Goal: Task Accomplishment & Management: Complete application form

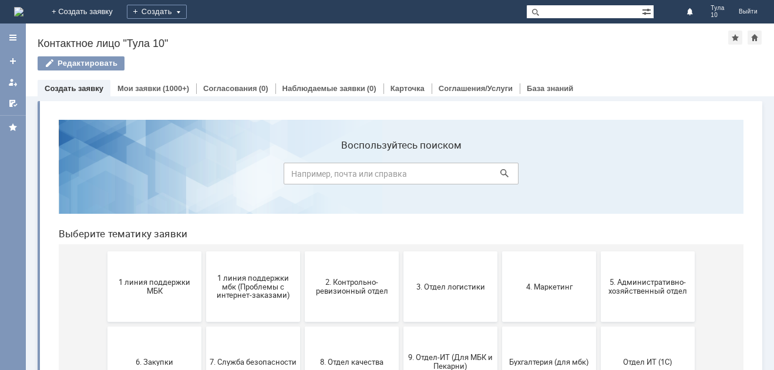
click at [143, 279] on span "1 линия поддержки МБК" at bounding box center [154, 287] width 87 height 18
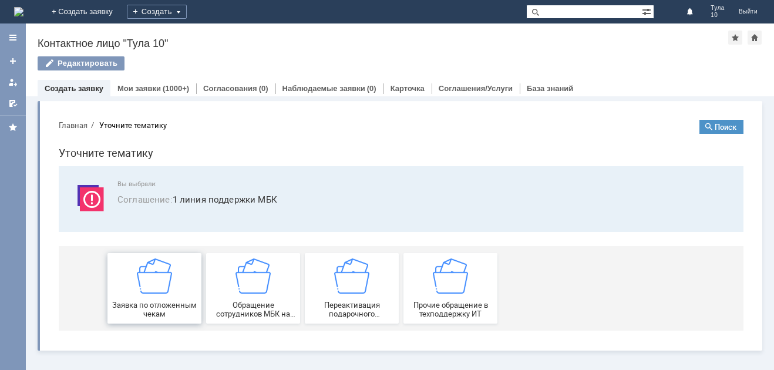
click at [147, 279] on img at bounding box center [154, 275] width 35 height 35
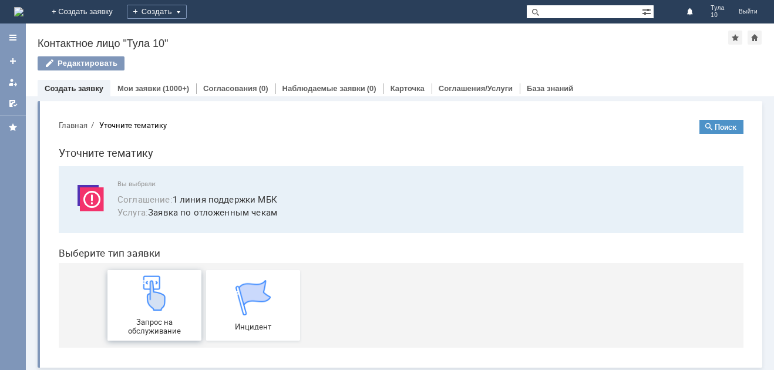
click at [146, 286] on img at bounding box center [154, 292] width 35 height 35
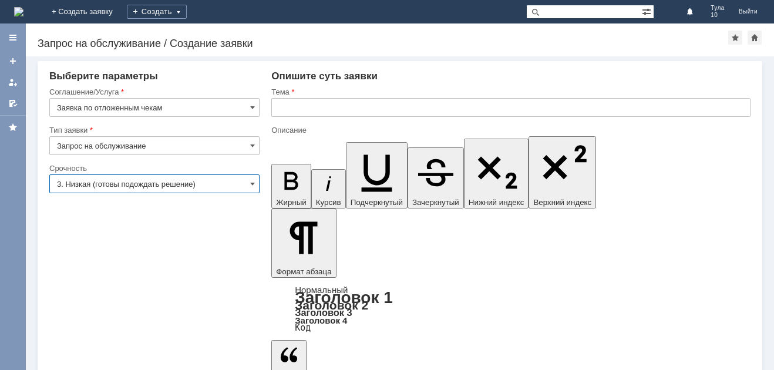
click at [112, 181] on input "3. Низкая (готовы подождать решение)" at bounding box center [154, 183] width 210 height 19
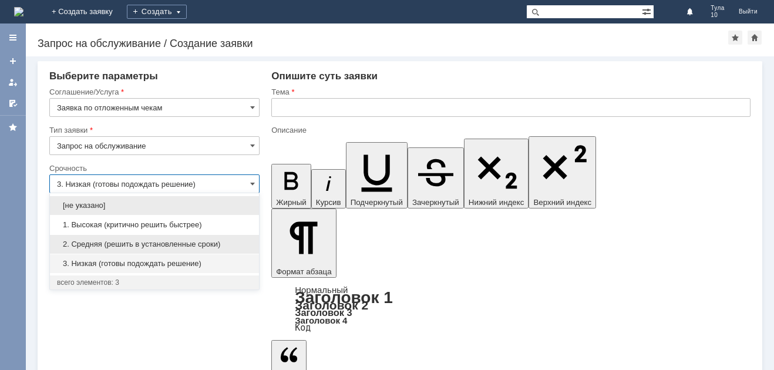
click at [114, 240] on span "2. Средняя (решить в установленные сроки)" at bounding box center [154, 243] width 195 height 9
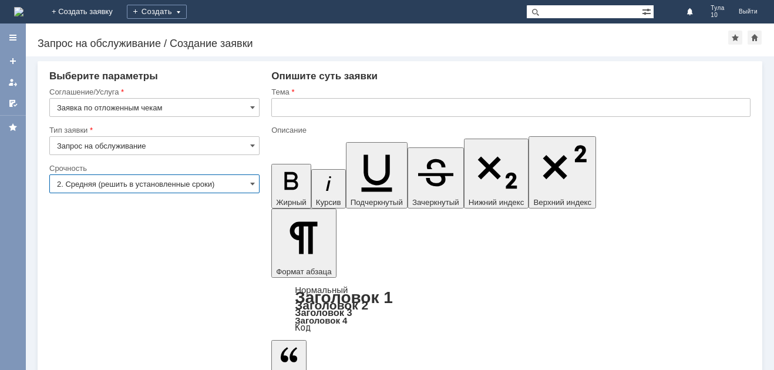
type input "2. Средняя (решить в установленные сроки)"
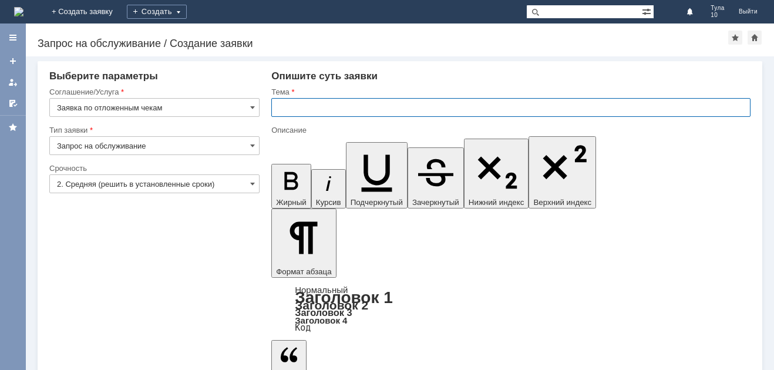
click at [292, 104] on input "text" at bounding box center [510, 107] width 479 height 19
type input "отл чеки [DATE]"
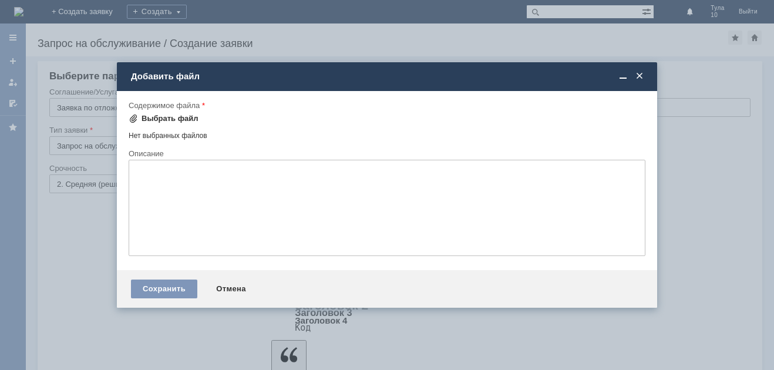
click at [137, 114] on span at bounding box center [133, 118] width 9 height 9
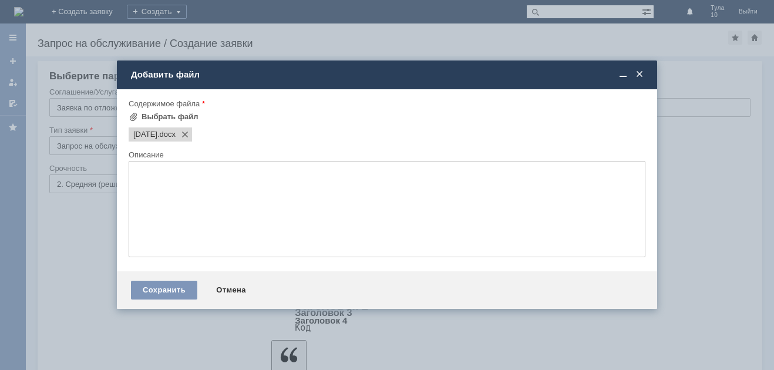
click at [177, 174] on textarea at bounding box center [387, 209] width 517 height 96
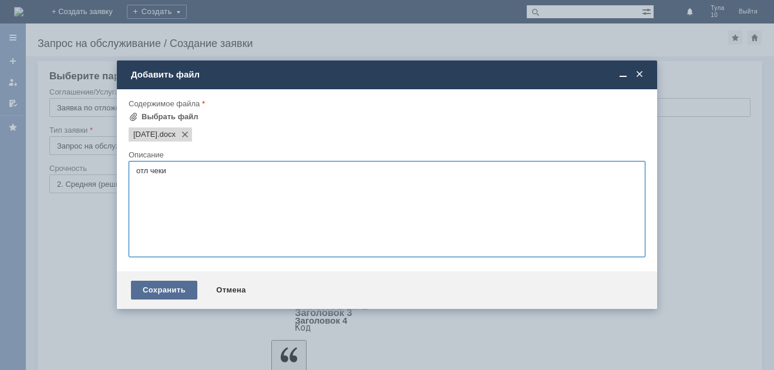
type textarea "отл чеки"
click at [169, 289] on div "Сохранить" at bounding box center [164, 290] width 66 height 19
